Goal: Information Seeking & Learning: Learn about a topic

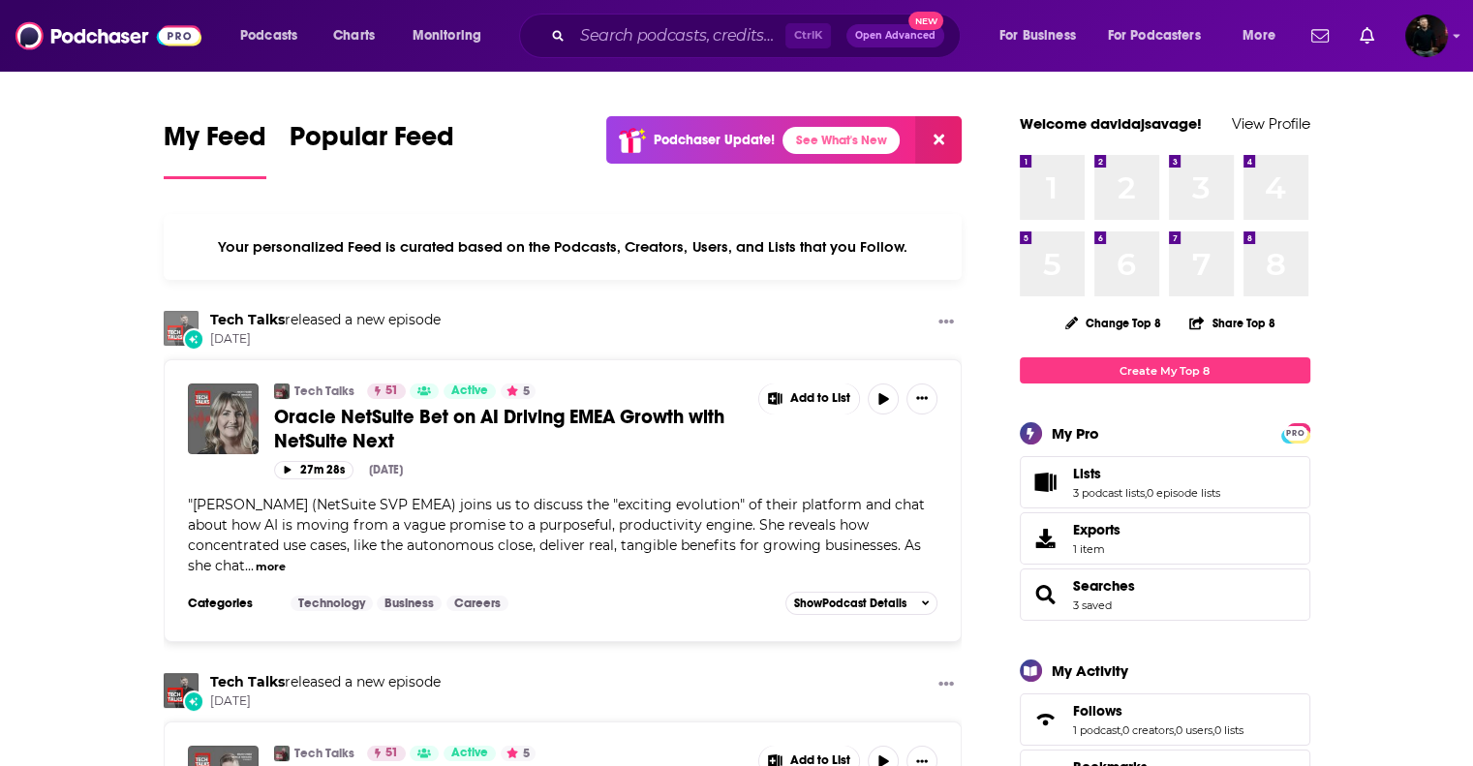
click at [175, 321] on img "Tech Talks" at bounding box center [181, 328] width 35 height 35
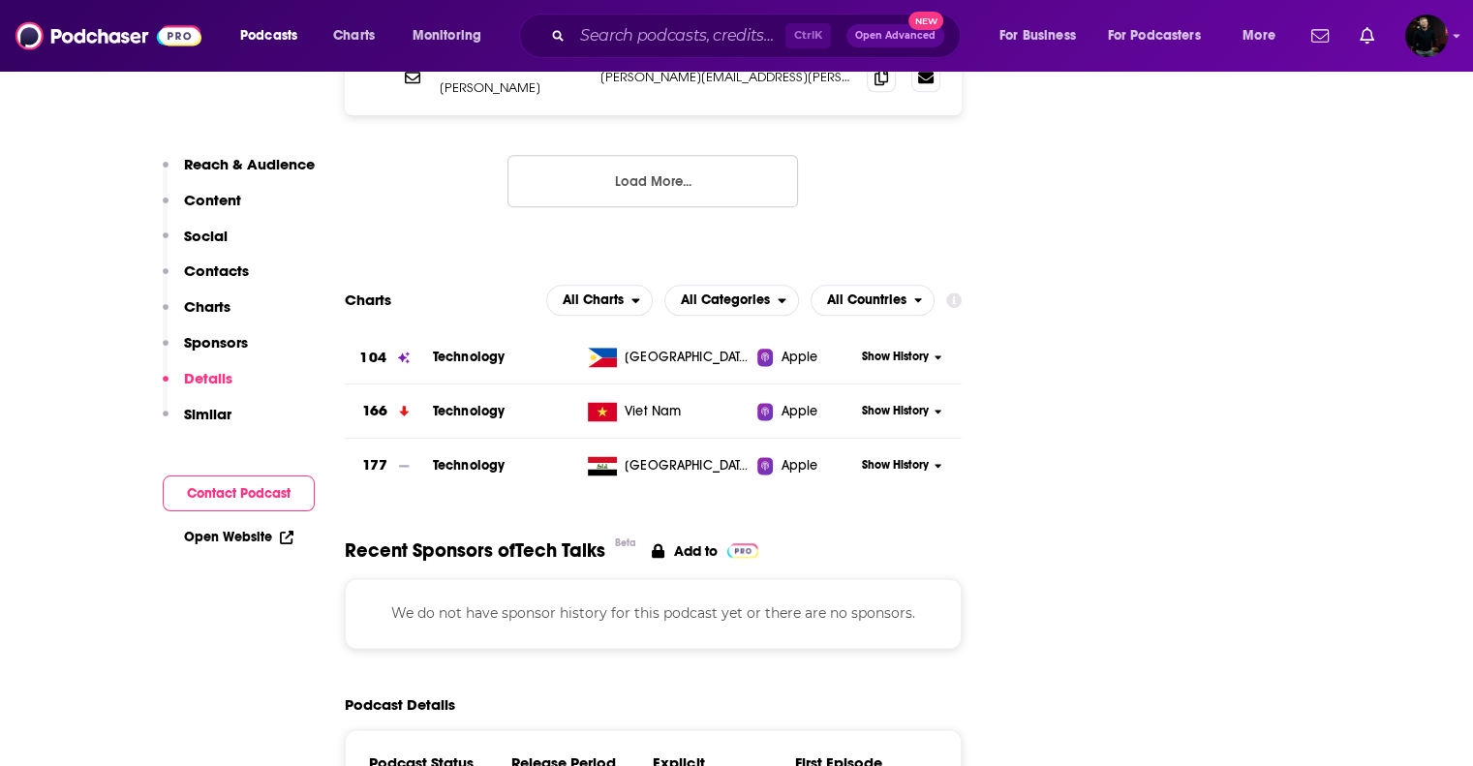
scroll to position [2404, 0]
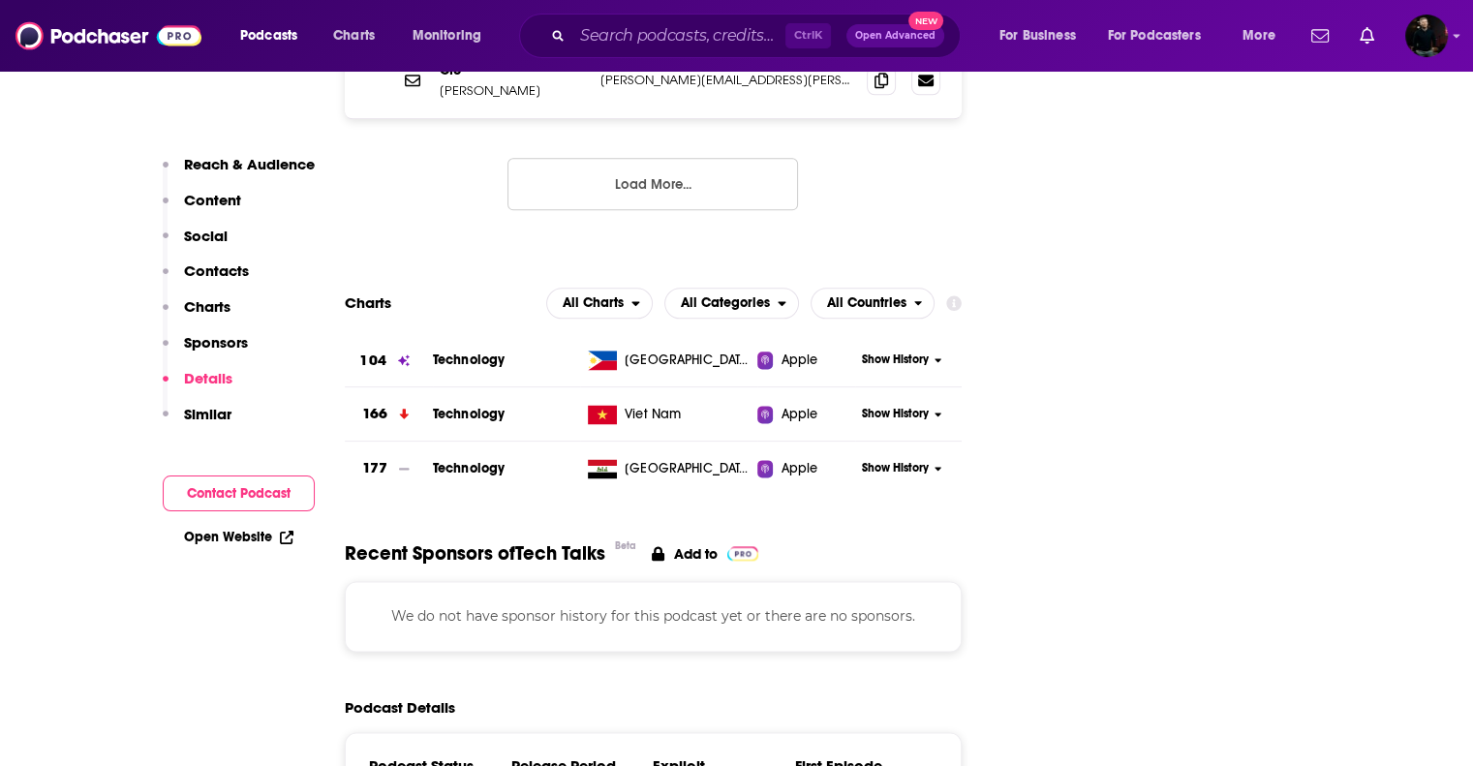
click at [896, 352] on span "Show History" at bounding box center [895, 360] width 67 height 16
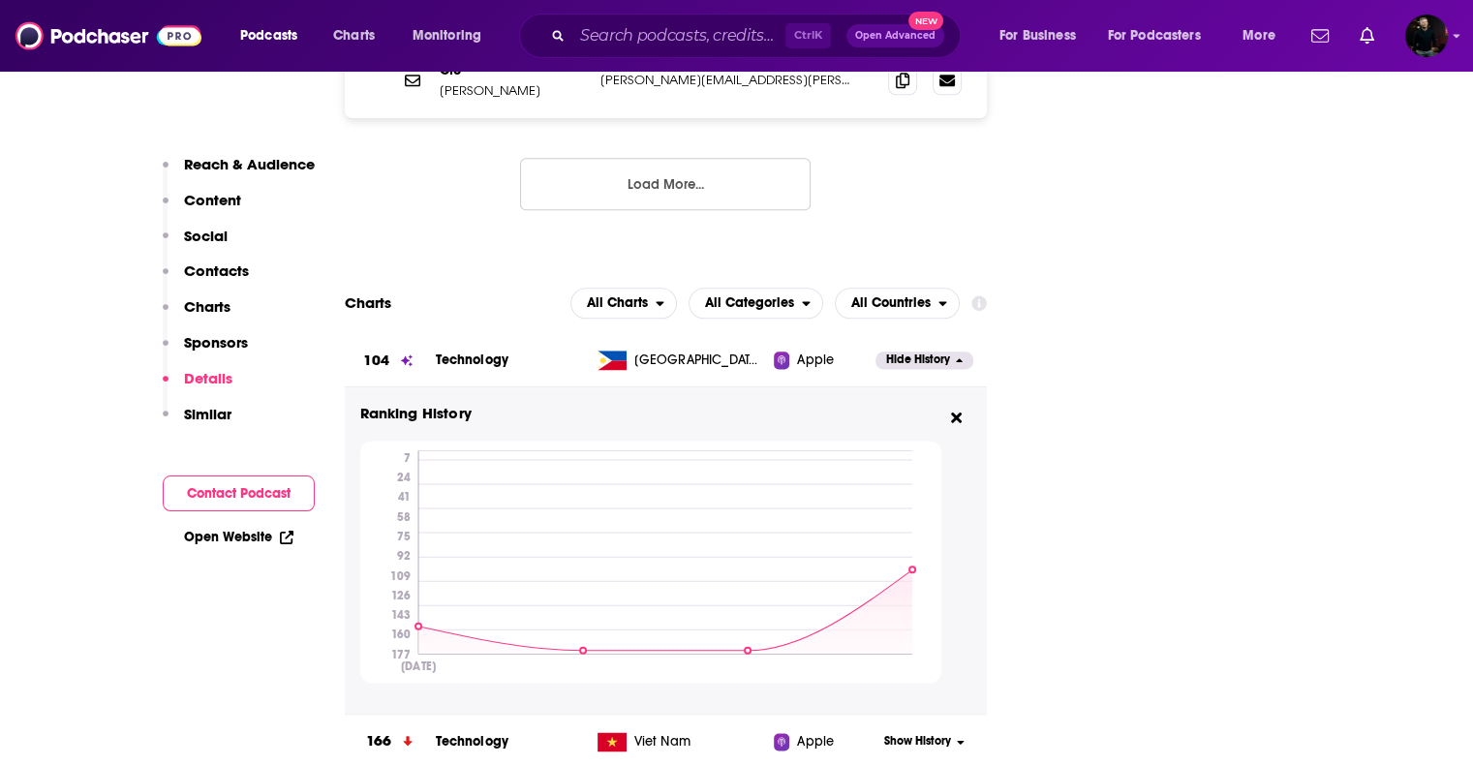
click at [902, 352] on span "Hide History" at bounding box center [918, 360] width 64 height 16
